Goal: Task Accomplishment & Management: Use online tool/utility

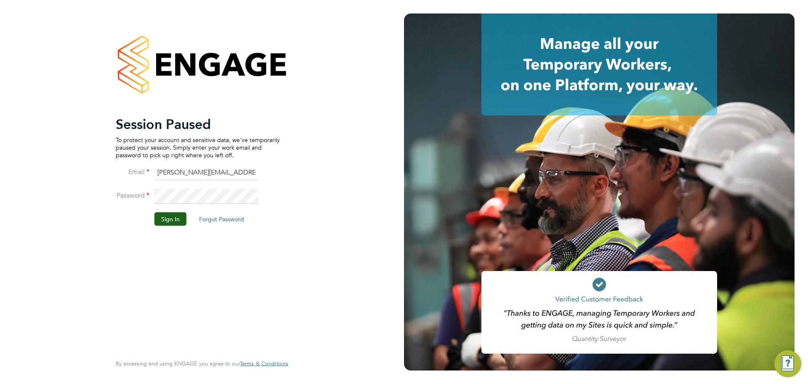
click at [179, 213] on button "Sign In" at bounding box center [171, 218] width 32 height 13
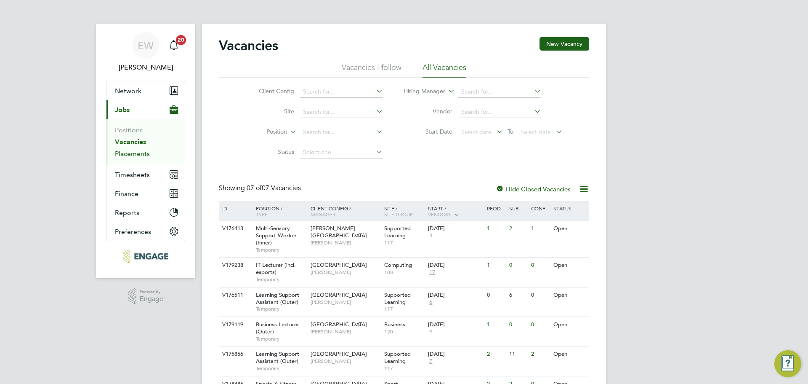
click at [128, 151] on link "Placements" at bounding box center [132, 153] width 35 height 8
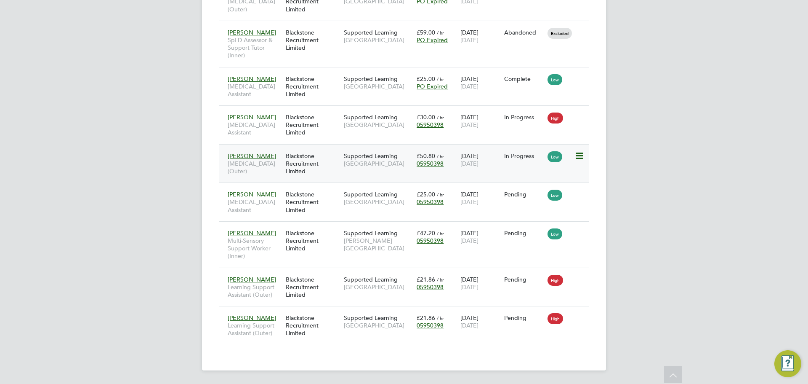
click at [296, 155] on div "Blackstone Recruitment Limited" at bounding box center [313, 164] width 58 height 32
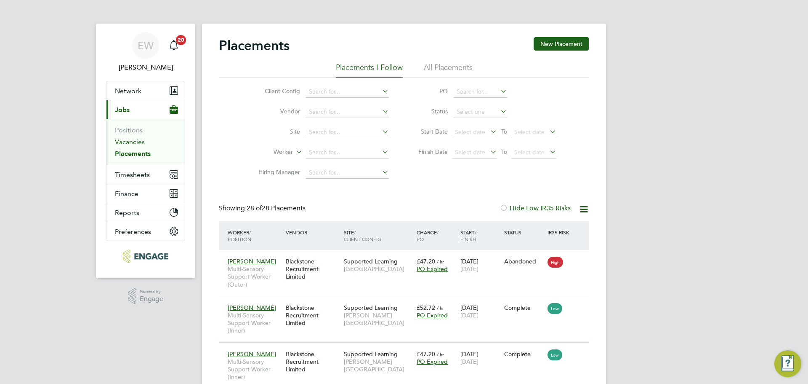
click at [137, 140] on link "Vacancies" at bounding box center [130, 142] width 30 height 8
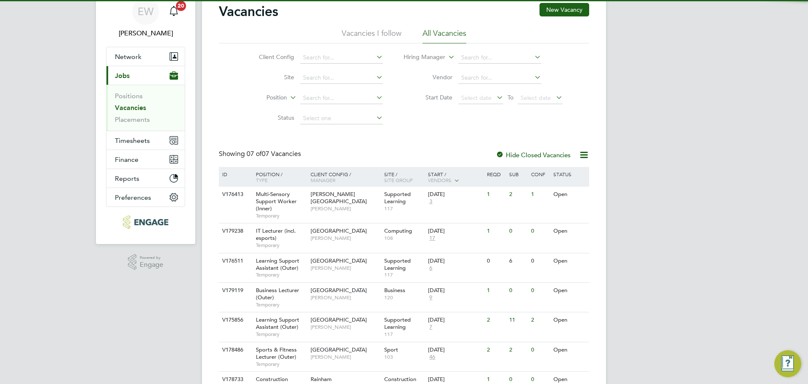
scroll to position [89, 0]
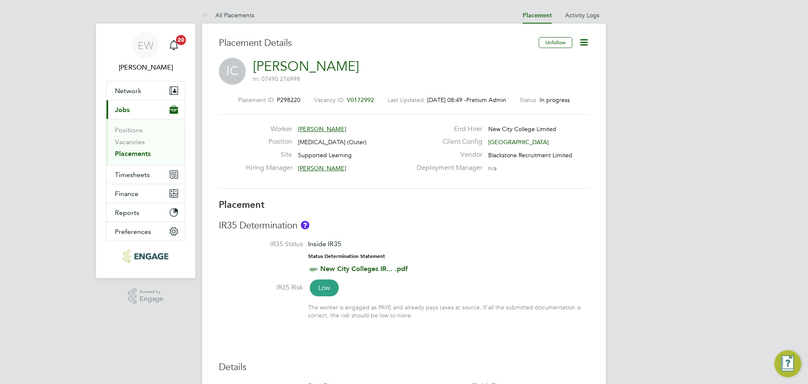
click at [582, 38] on icon at bounding box center [584, 42] width 11 height 11
click at [585, 41] on icon at bounding box center [584, 42] width 11 height 11
click at [126, 90] on span "Network" at bounding box center [128, 91] width 27 height 8
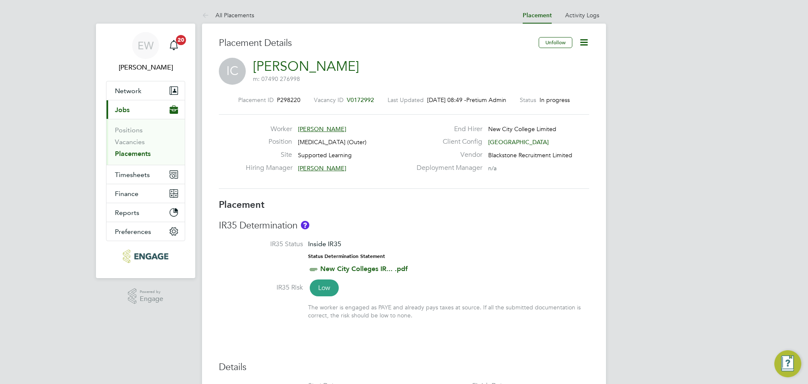
click at [128, 112] on span "Jobs" at bounding box center [122, 110] width 15 height 8
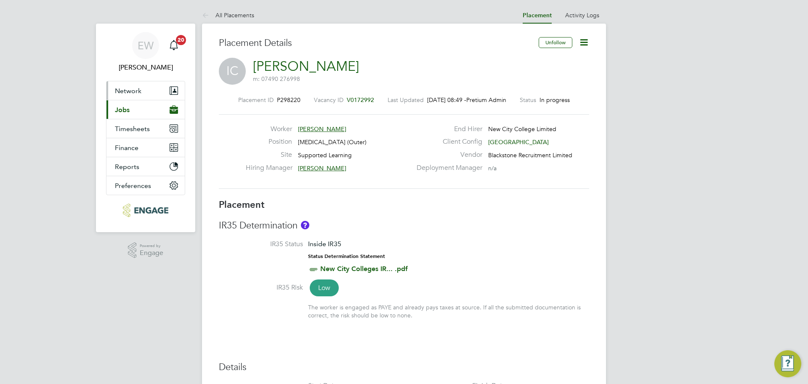
click at [128, 90] on span "Network" at bounding box center [128, 91] width 27 height 8
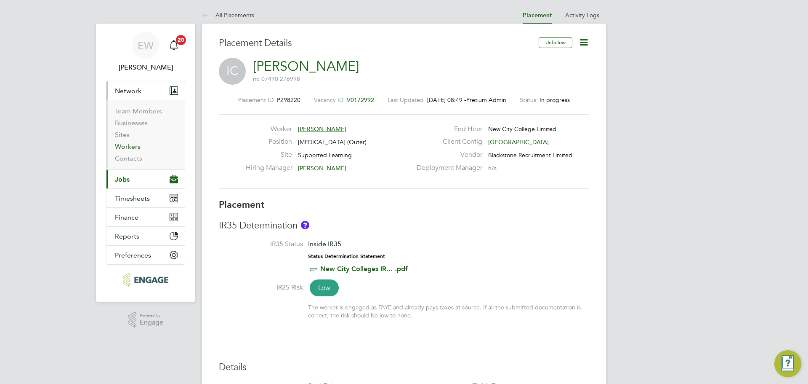
click at [126, 144] on link "Workers" at bounding box center [128, 146] width 26 height 8
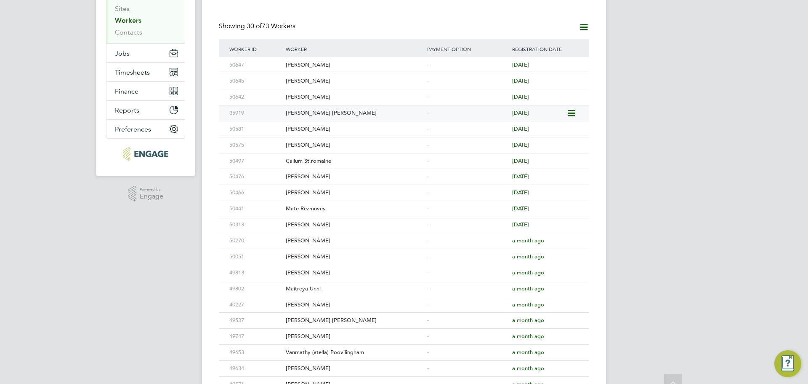
scroll to position [126, 0]
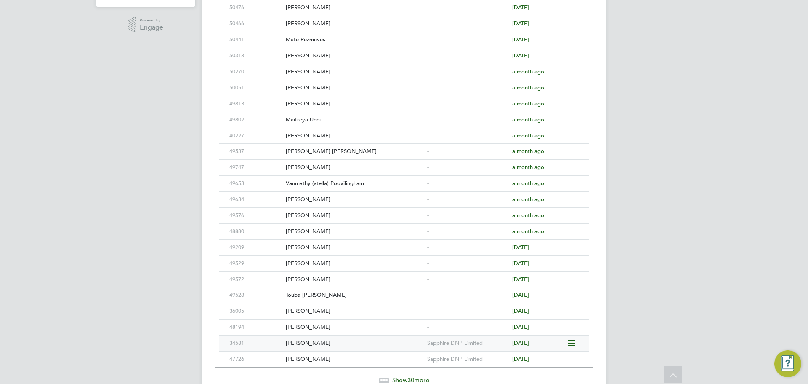
click at [328, 341] on div "[PERSON_NAME]" at bounding box center [354, 343] width 141 height 16
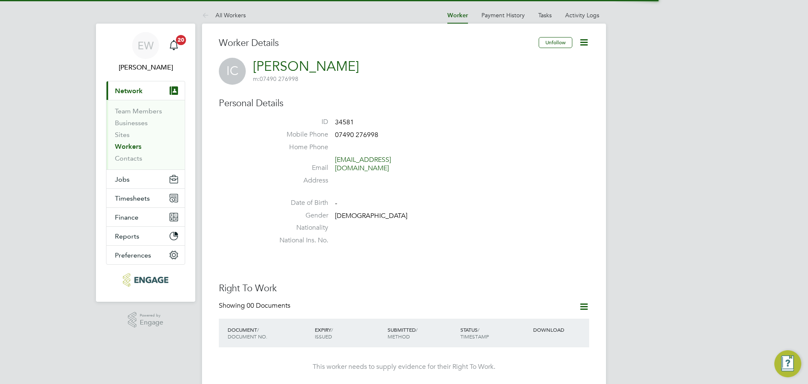
click at [585, 41] on icon at bounding box center [584, 42] width 11 height 11
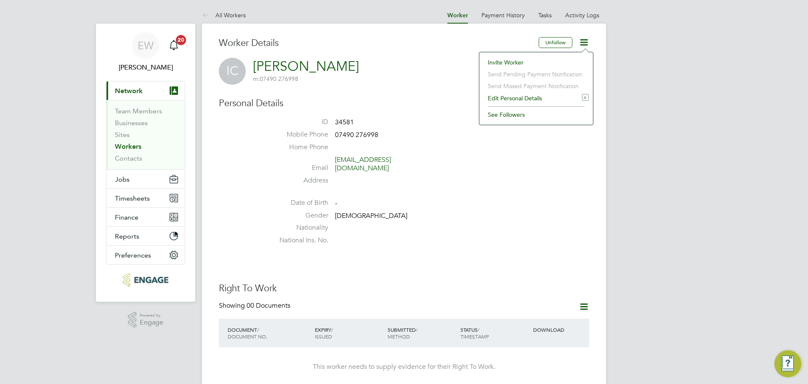
click at [509, 64] on li "Invite Worker" at bounding box center [536, 62] width 105 height 12
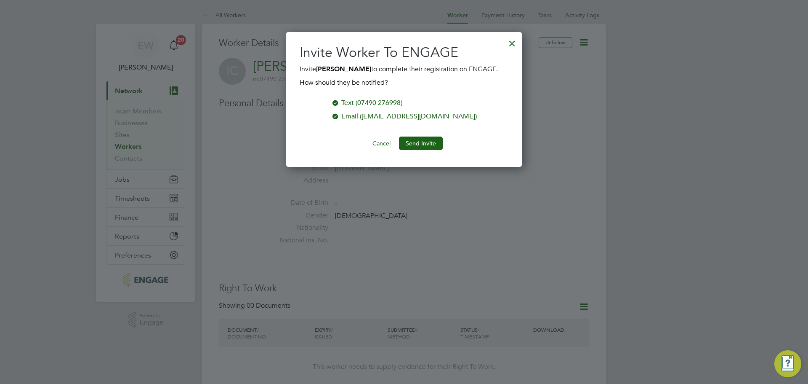
scroll to position [135, 236]
click at [428, 146] on button "Send Invite" at bounding box center [421, 142] width 44 height 13
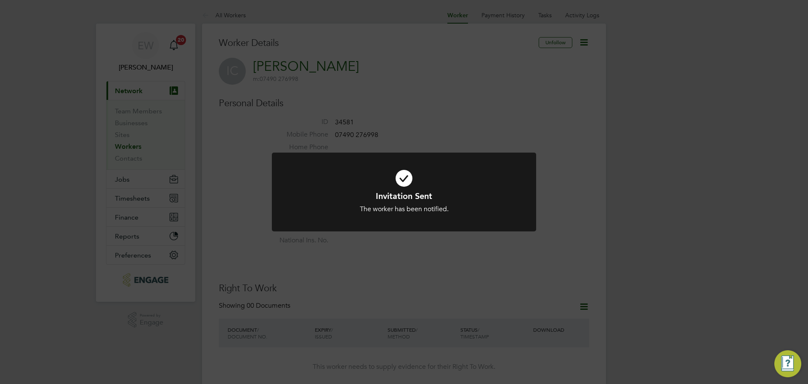
click at [695, 178] on div "Invitation Sent The worker has been notified. Cancel Okay" at bounding box center [404, 192] width 808 height 384
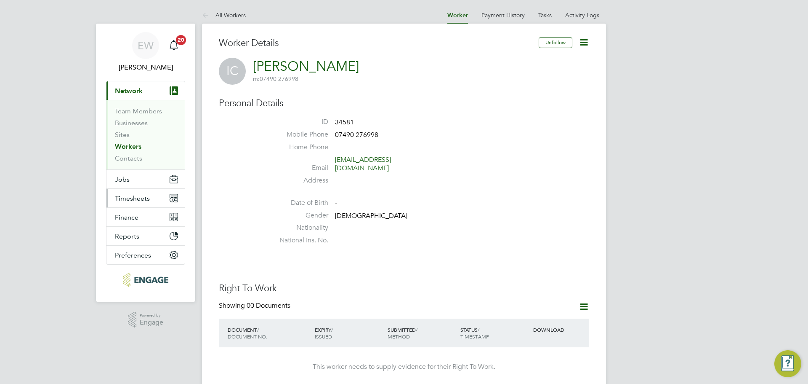
click at [129, 199] on span "Timesheets" at bounding box center [132, 198] width 35 height 8
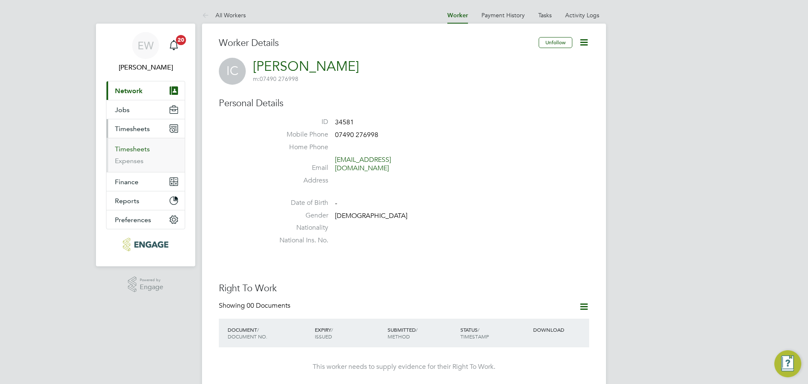
click at [134, 150] on link "Timesheets" at bounding box center [132, 149] width 35 height 8
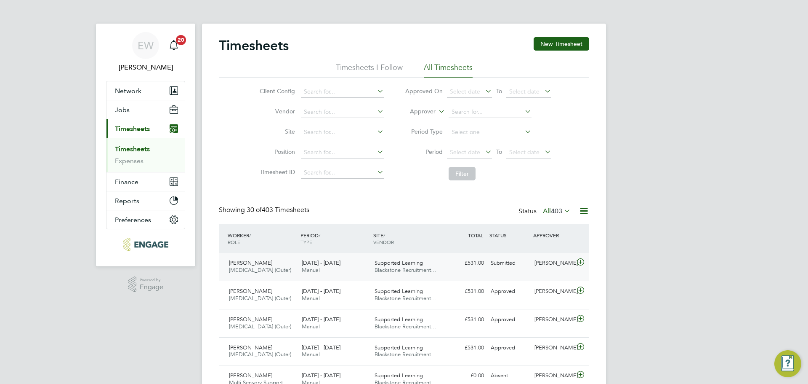
click at [316, 269] on span "Manual" at bounding box center [311, 269] width 18 height 7
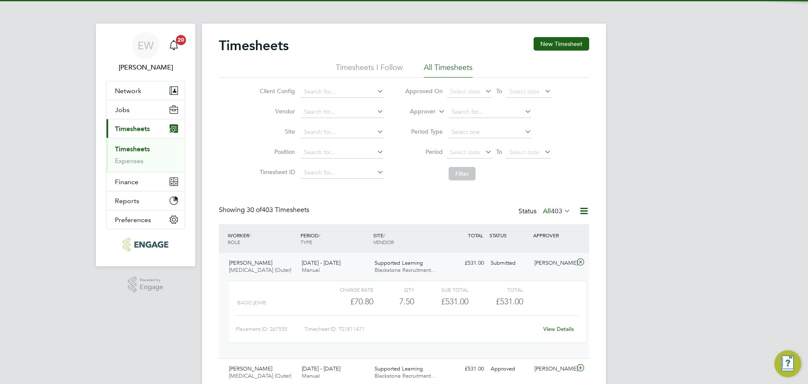
click at [316, 269] on span "Manual" at bounding box center [311, 269] width 18 height 7
